Goal: Transaction & Acquisition: Obtain resource

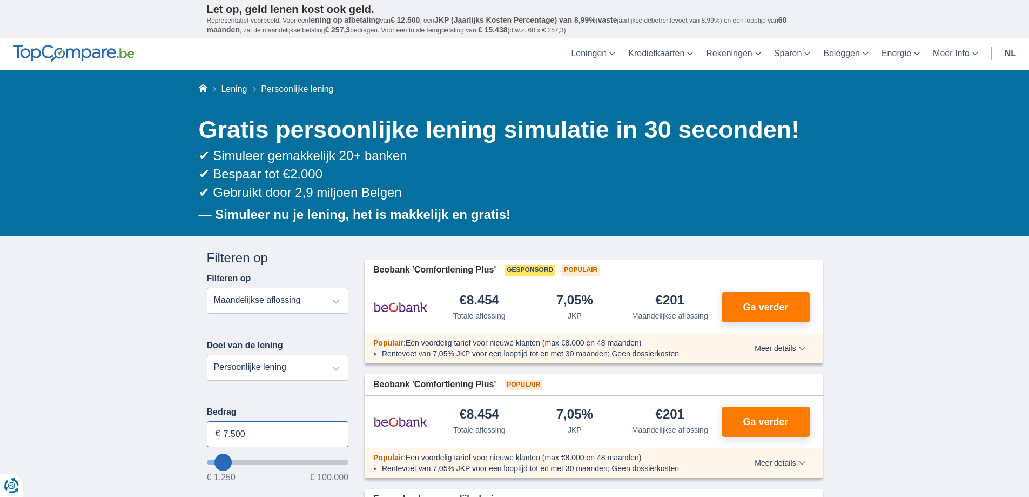
click at [251, 430] on input "7.500" at bounding box center [278, 434] width 142 height 26
type input "7"
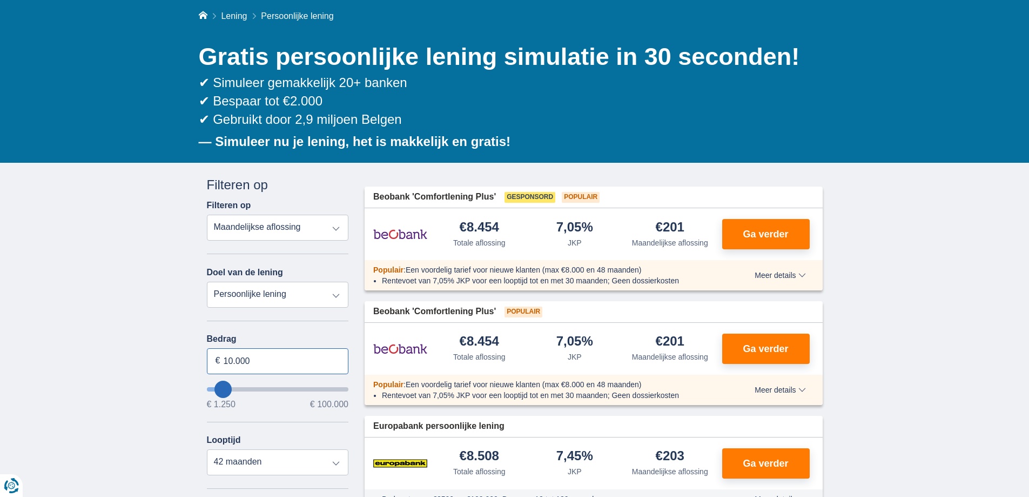
scroll to position [108, 0]
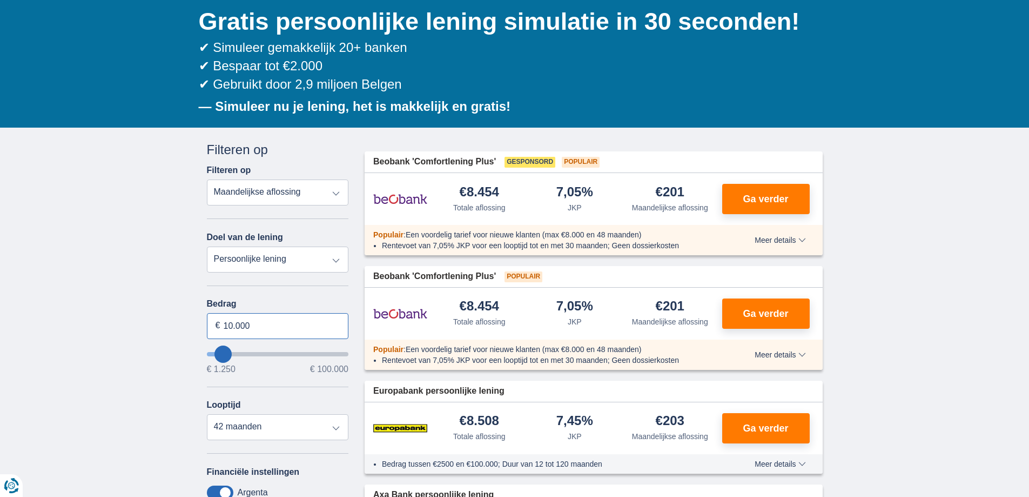
type input "10.000"
type input "10250"
select select "48"
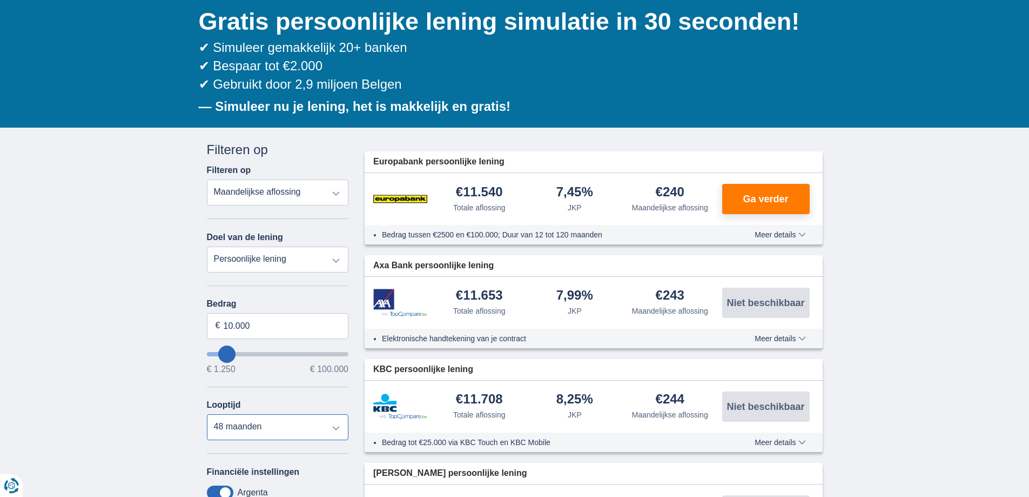
click at [306, 425] on select "12 maanden 18 maanden 24 maanden 30 maanden 36 maanden 42 maanden 48 maanden" at bounding box center [278, 427] width 142 height 26
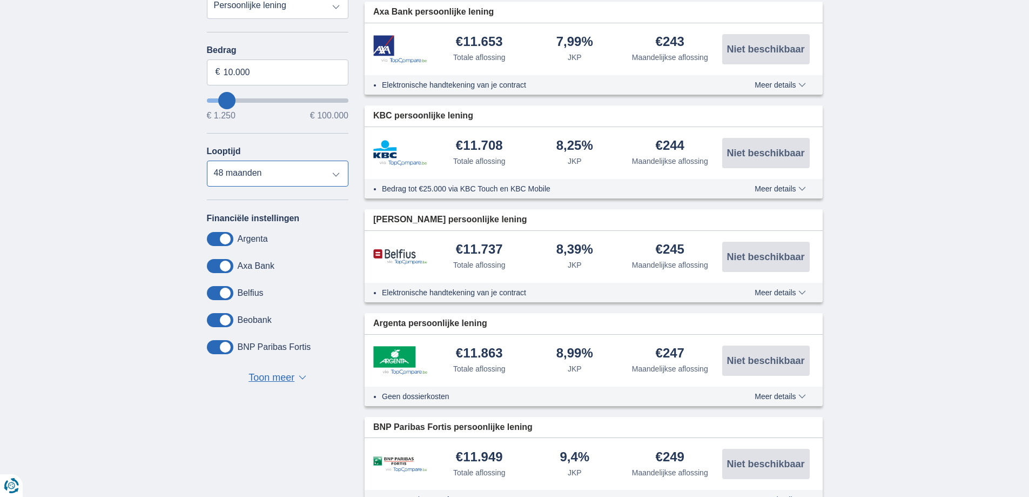
scroll to position [486, 0]
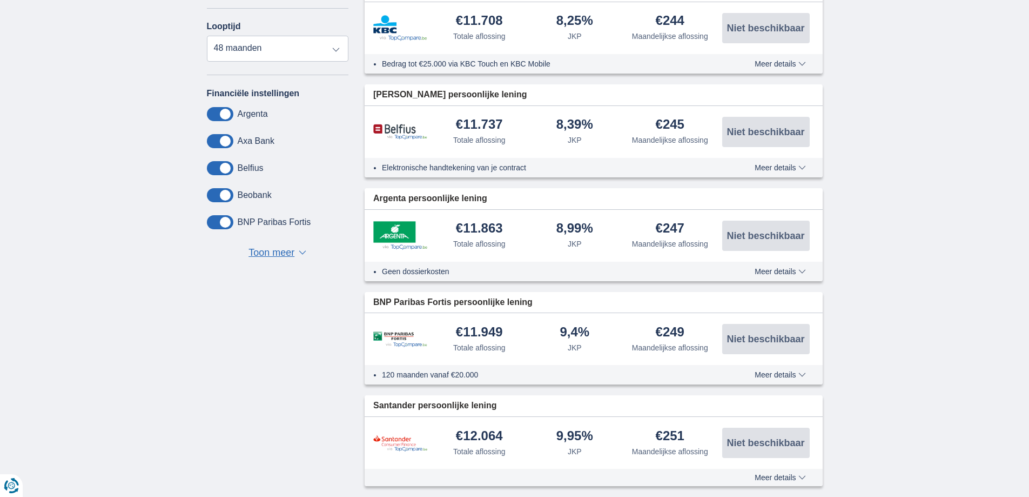
click at [780, 376] on span "Meer details" at bounding box center [780, 375] width 51 height 8
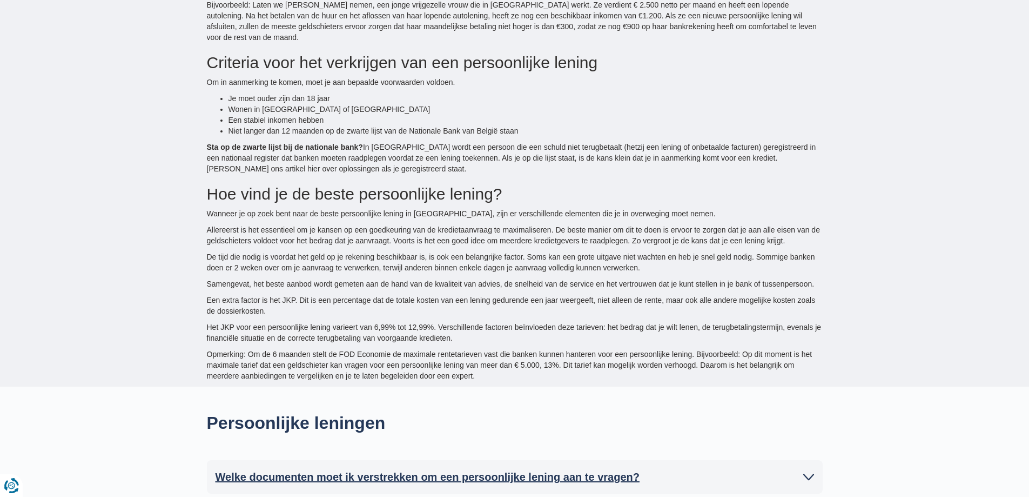
scroll to position [2324, 0]
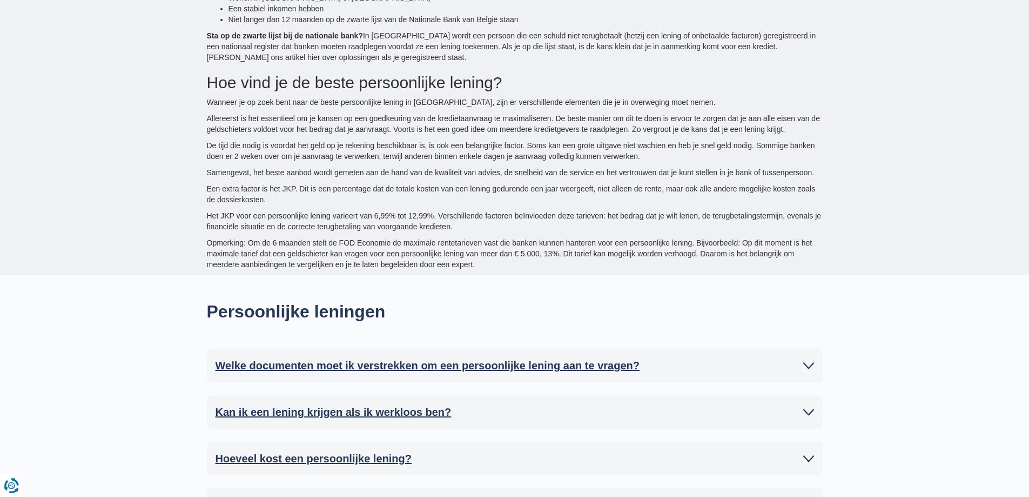
click at [390, 357] on h2 "Welke documenten moet ik verstrekken om een persoonlijke lening aan te vragen?" at bounding box center [428, 365] width 424 height 16
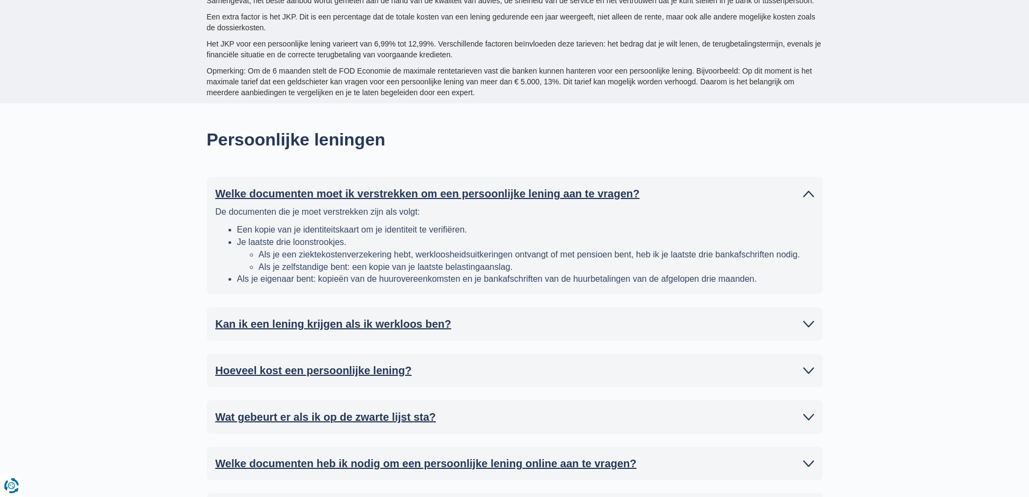
scroll to position [2540, 0]
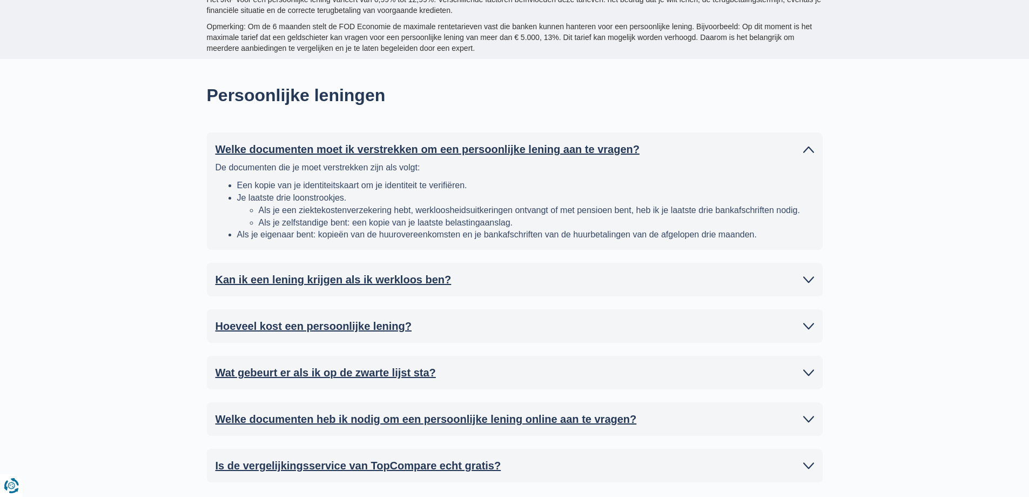
click at [374, 364] on h2 "Wat gebeurt er als ik op de zwarte lijst sta?" at bounding box center [326, 372] width 220 height 16
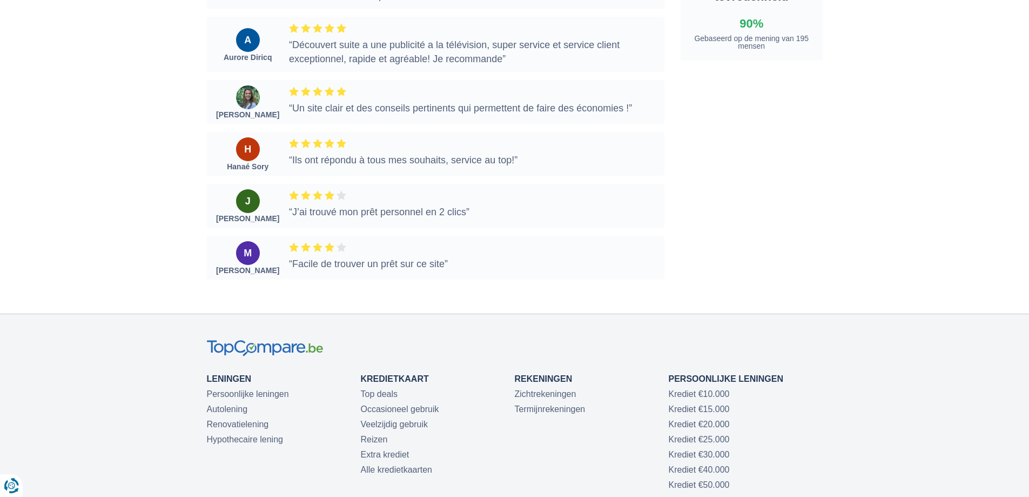
scroll to position [3837, 0]
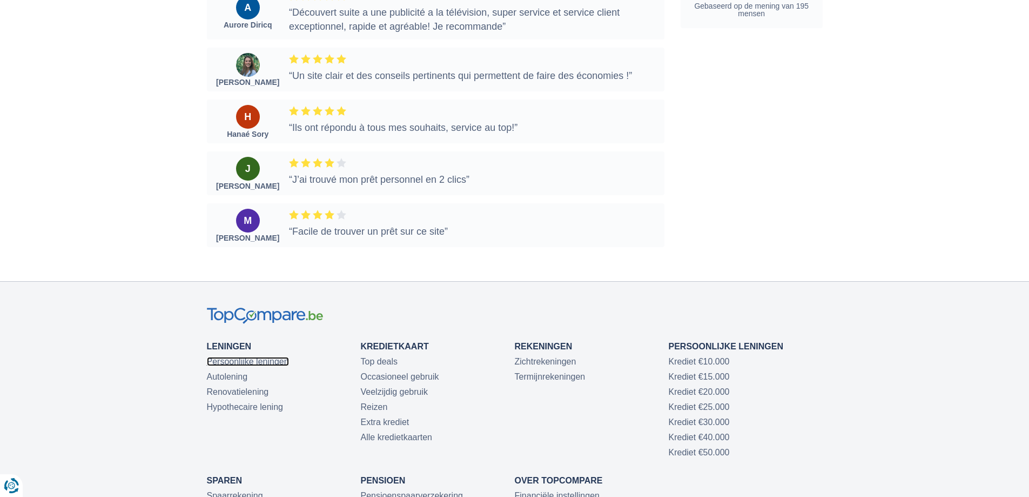
click at [247, 357] on link "Persoonlijke leningen" at bounding box center [248, 361] width 82 height 9
